Goal: Task Accomplishment & Management: Use online tool/utility

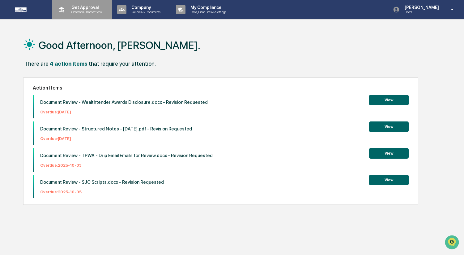
click at [88, 13] on p "Content & Transactions" at bounding box center [86, 12] width 38 height 4
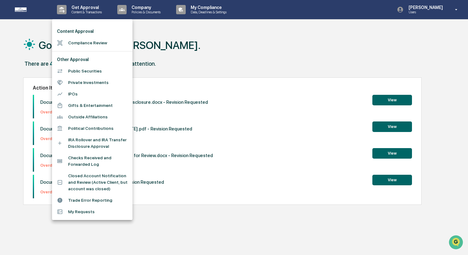
click at [92, 43] on li "Compliance Review" at bounding box center [92, 42] width 80 height 11
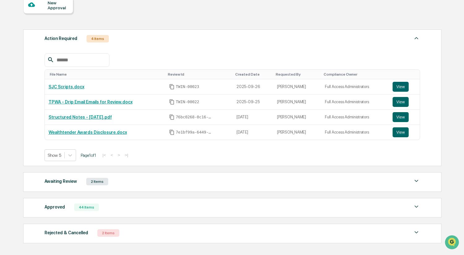
scroll to position [97, 0]
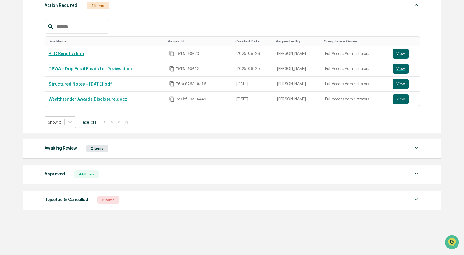
click at [174, 147] on div "Awaiting Review 2 Items" at bounding box center [233, 148] width 376 height 9
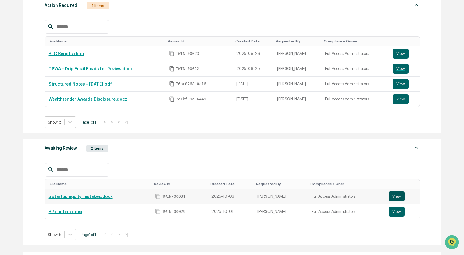
click at [399, 197] on button "View" at bounding box center [397, 196] width 16 height 10
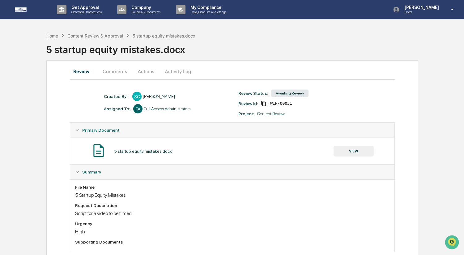
click at [144, 75] on button "Actions" at bounding box center [146, 71] width 28 height 15
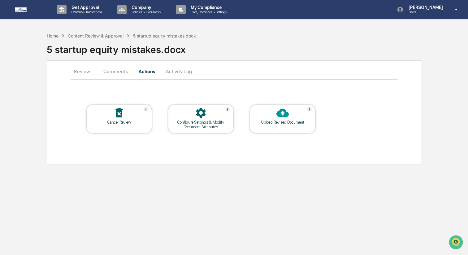
click at [143, 116] on div at bounding box center [119, 112] width 62 height 13
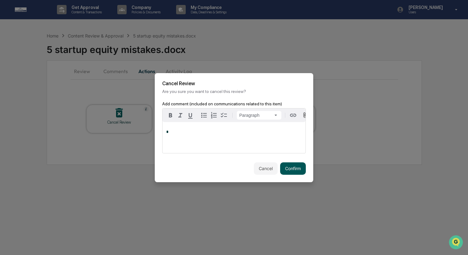
click at [287, 167] on button "Confirm" at bounding box center [293, 168] width 26 height 12
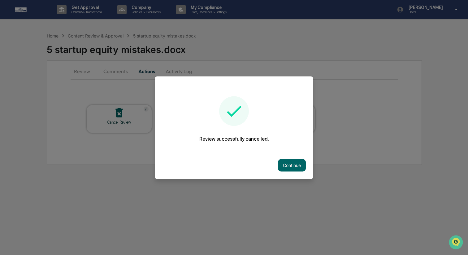
click at [287, 167] on button "Continue" at bounding box center [292, 165] width 28 height 12
